Goal: Check status: Check status

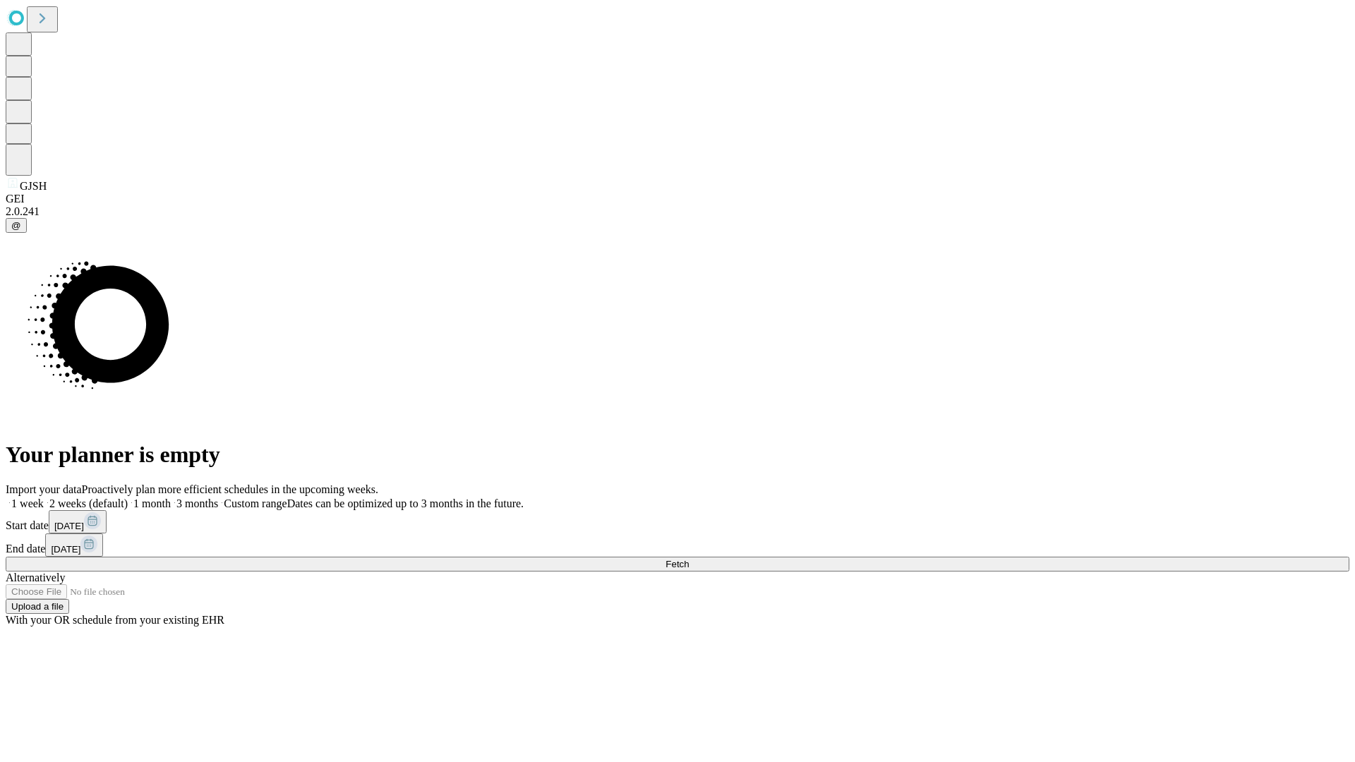
click at [689, 559] on span "Fetch" at bounding box center [676, 564] width 23 height 11
